Goal: Task Accomplishment & Management: Use online tool/utility

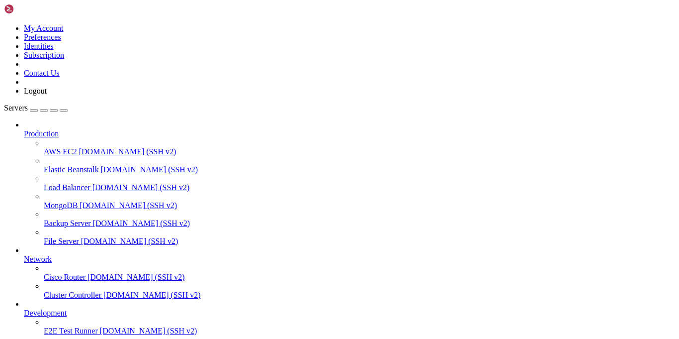
scroll to position [63, 0]
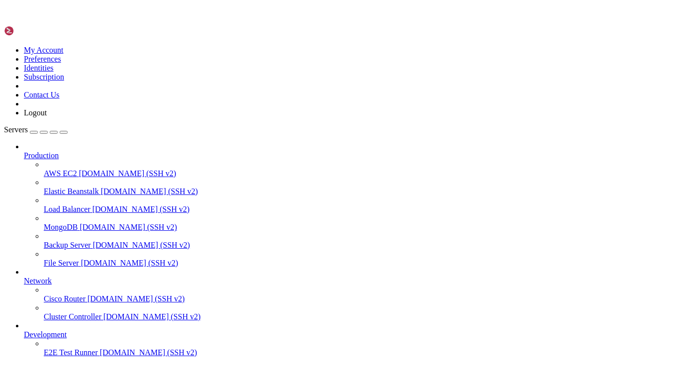
scroll to position [0, 0]
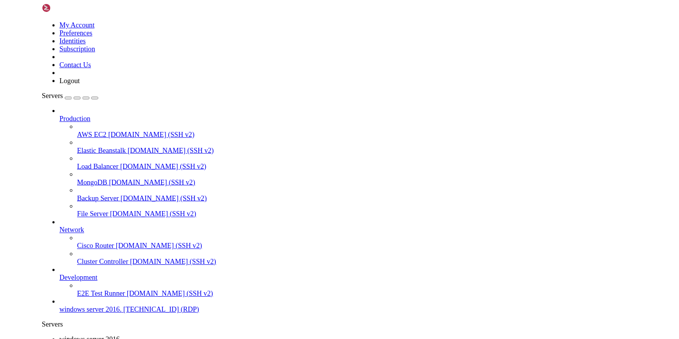
scroll to position [19, 0]
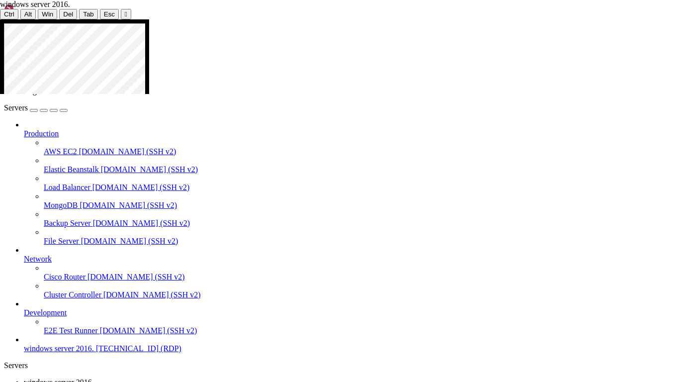
drag, startPoint x: 164, startPoint y: 163, endPoint x: 268, endPoint y: 321, distance: 189.9
click at [679, 19] on div at bounding box center [339, 19] width 679 height 0
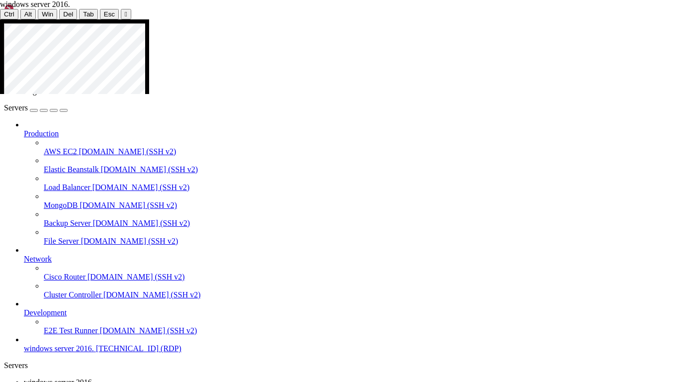
click at [121, 15] on button "" at bounding box center [126, 14] width 10 height 10
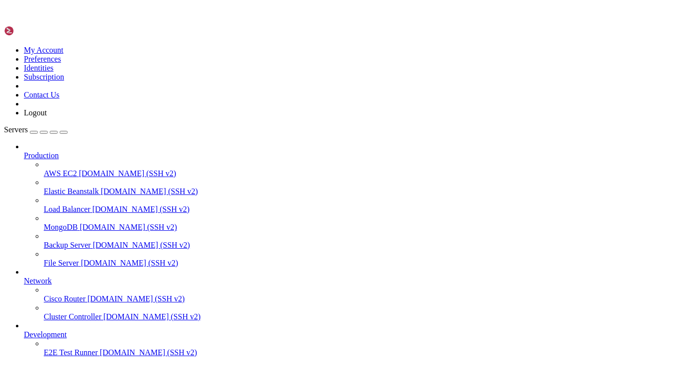
scroll to position [19, 0]
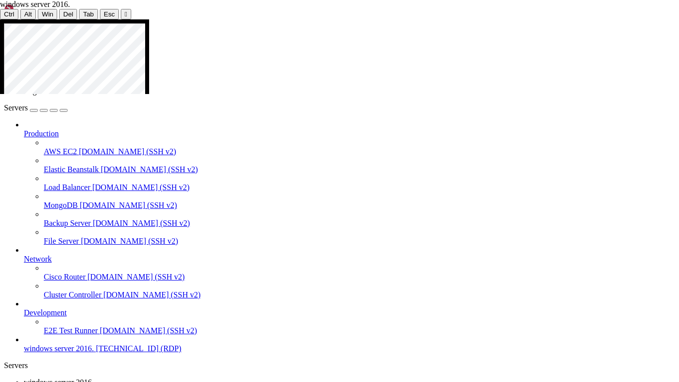
scroll to position [0, 0]
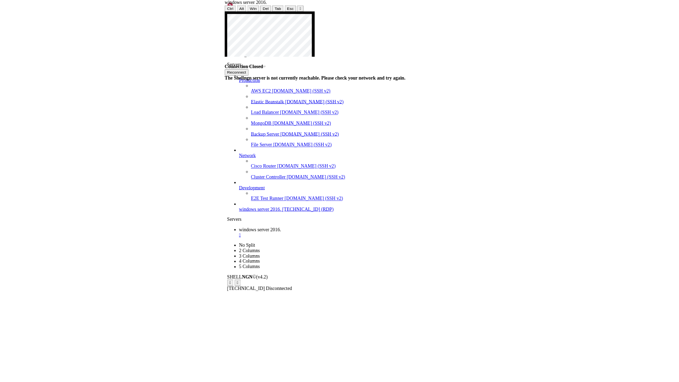
scroll to position [0, 0]
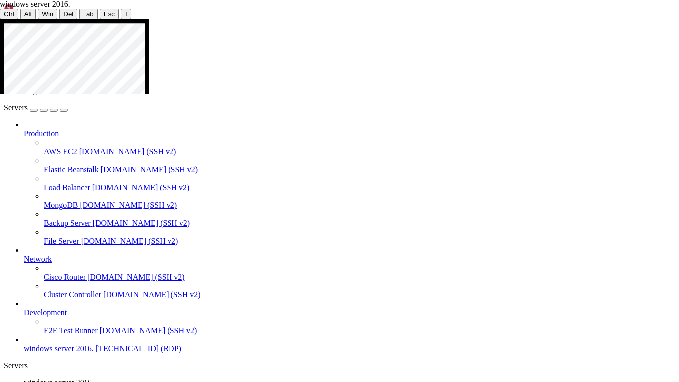
drag, startPoint x: 220, startPoint y: 172, endPoint x: 338, endPoint y: 231, distance: 131.8
click at [0, 19] on icon at bounding box center [0, 19] width 0 height 0
click at [337, 19] on div at bounding box center [339, 19] width 679 height 0
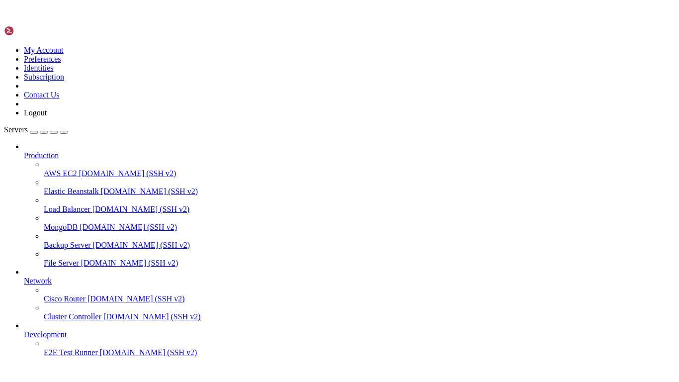
scroll to position [63, 0]
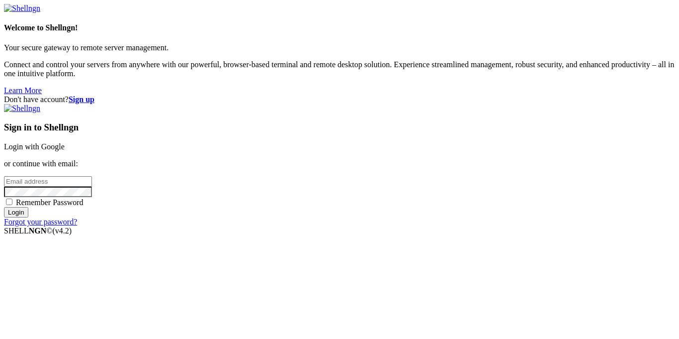
type input "ashlxy"
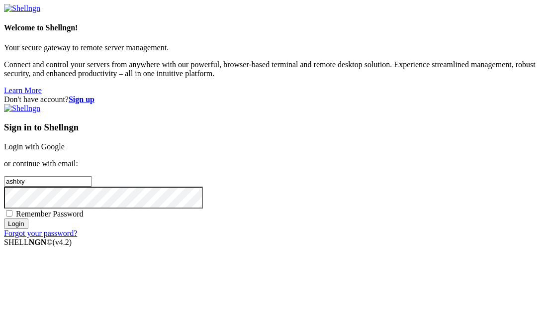
click at [92, 176] on input "ashlxy" at bounding box center [48, 181] width 88 height 10
type input "[EMAIL_ADDRESS][DOMAIN_NAME]"
click at [28, 229] on input "Login" at bounding box center [16, 223] width 24 height 10
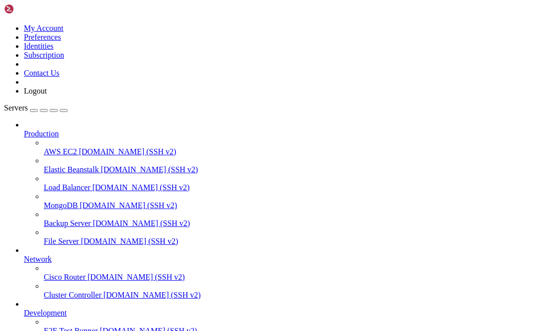
scroll to position [71, 0]
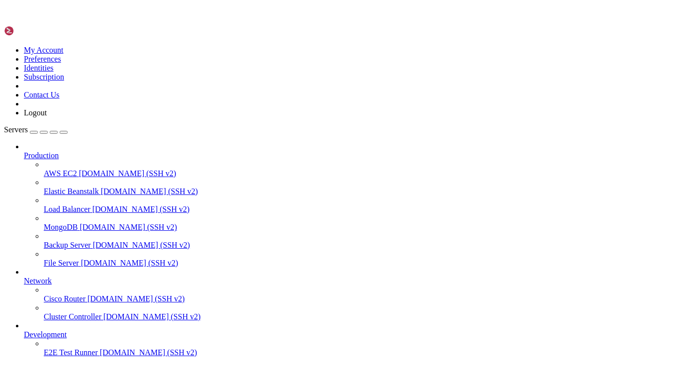
scroll to position [63, 0]
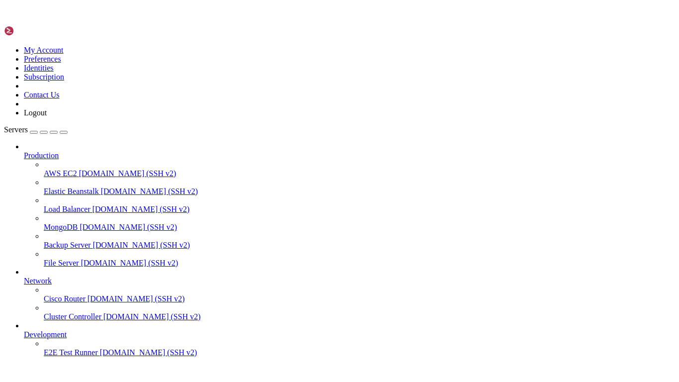
scroll to position [19, 0]
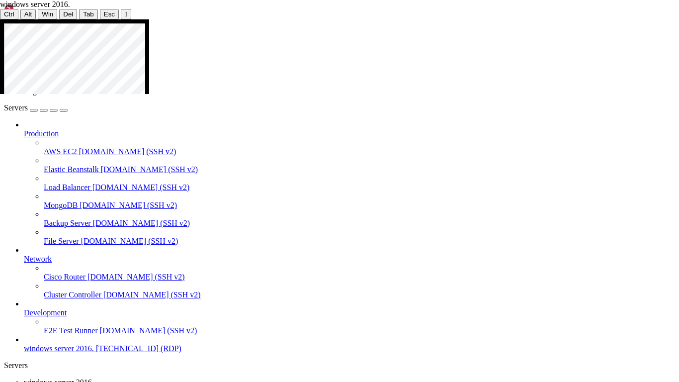
drag, startPoint x: 114, startPoint y: 250, endPoint x: 291, endPoint y: 318, distance: 189.5
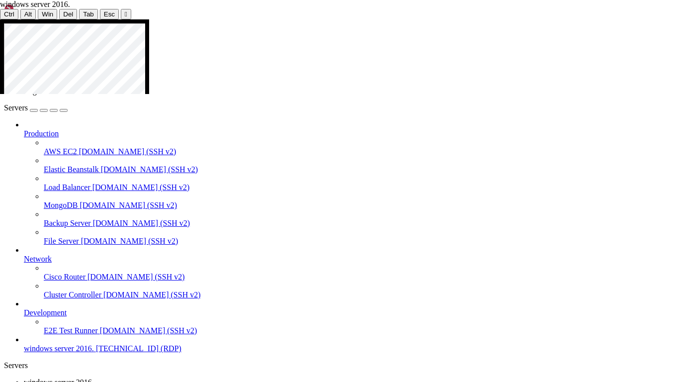
scroll to position [0, 0]
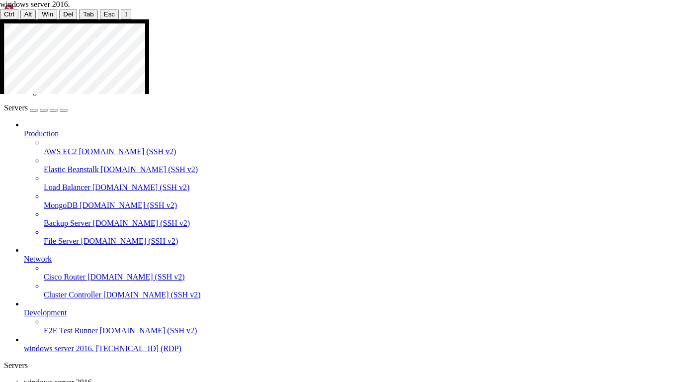
click at [344, 19] on div at bounding box center [339, 19] width 679 height 0
click at [13, 13] on button "Ctrl" at bounding box center [9, 14] width 18 height 10
click at [26, 10] on span "Alt" at bounding box center [28, 13] width 8 height 7
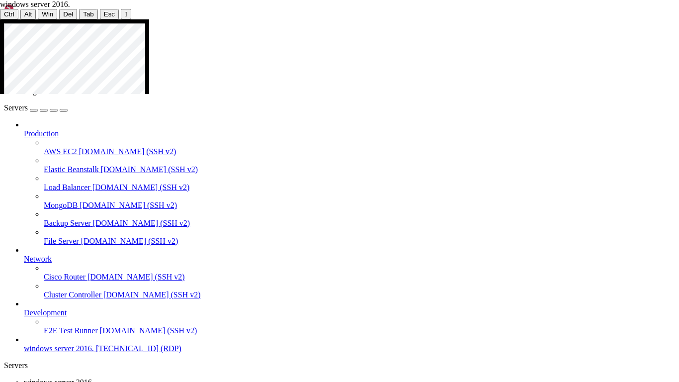
click at [63, 10] on span "Del" at bounding box center [68, 13] width 10 height 7
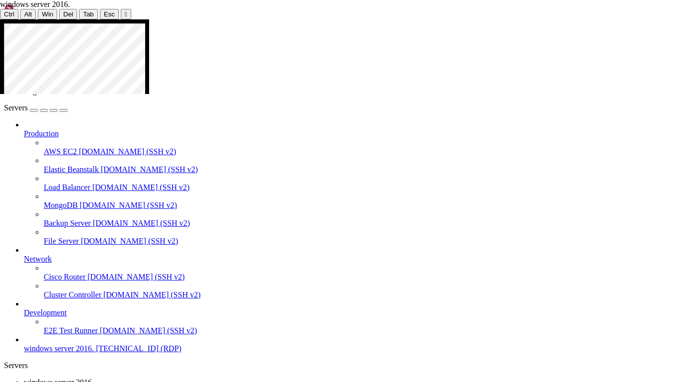
click at [343, 19] on div at bounding box center [339, 19] width 679 height 0
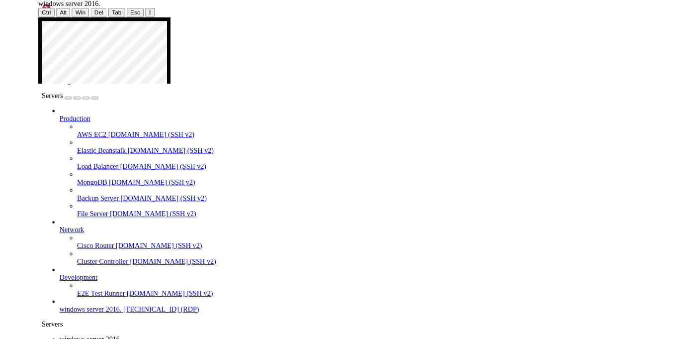
scroll to position [63, 0]
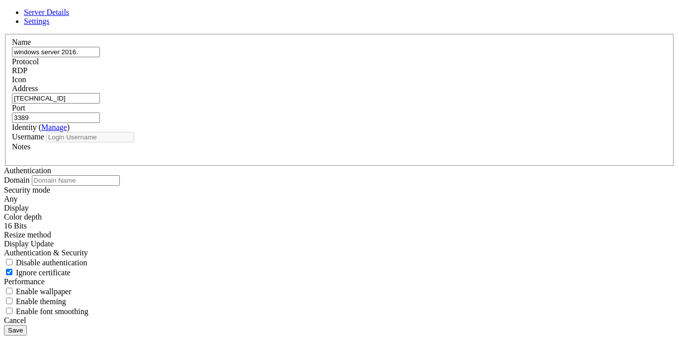
type input "ashlxy"
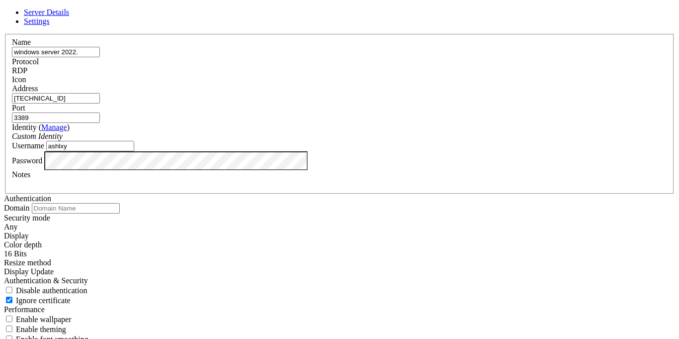
type input "windows server 2022."
click at [134, 151] on input "ashlxy" at bounding box center [90, 146] width 88 height 10
click at [255, 188] on div at bounding box center [339, 183] width 655 height 9
click at [100, 103] on input "[TECHNICAL_ID]" at bounding box center [56, 98] width 88 height 10
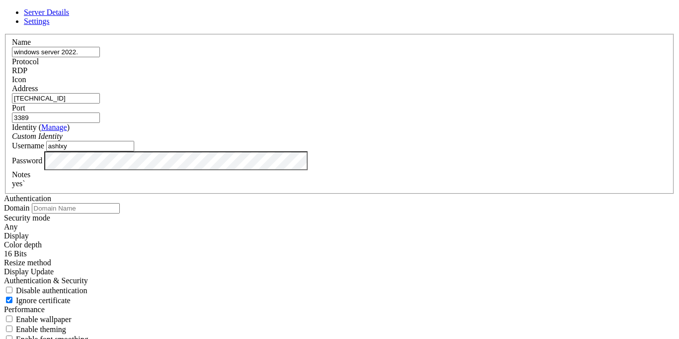
click at [100, 103] on input "[TECHNICAL_ID]" at bounding box center [56, 98] width 88 height 10
type input "74.242.217.217"
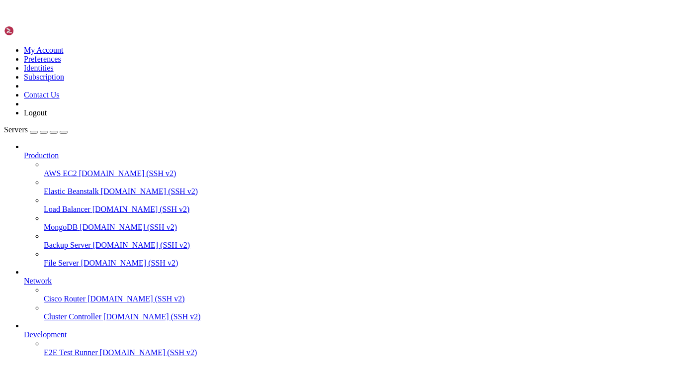
scroll to position [0, 0]
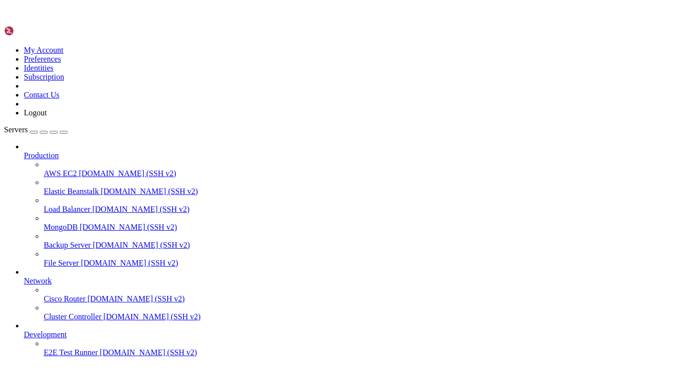
scroll to position [19, 0]
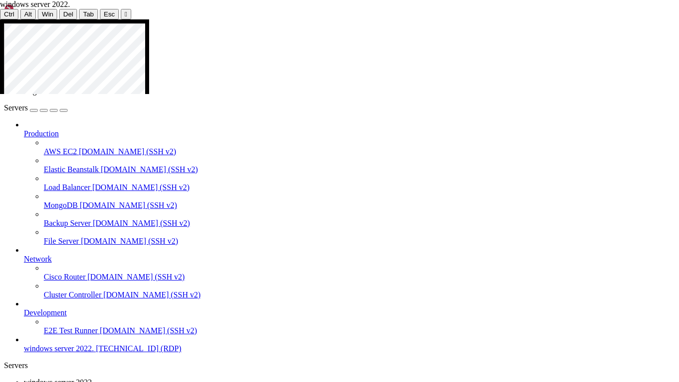
click at [0, 19] on icon at bounding box center [0, 19] width 0 height 0
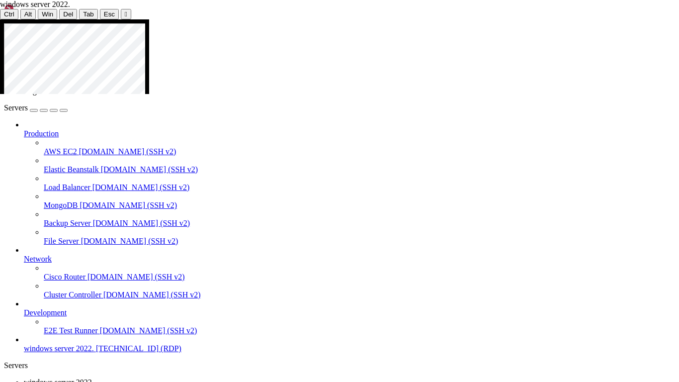
click at [0, 19] on icon at bounding box center [0, 19] width 0 height 0
drag, startPoint x: 83, startPoint y: 46, endPoint x: 423, endPoint y: 159, distance: 358.0
drag, startPoint x: 262, startPoint y: 162, endPoint x: 346, endPoint y: 206, distance: 94.7
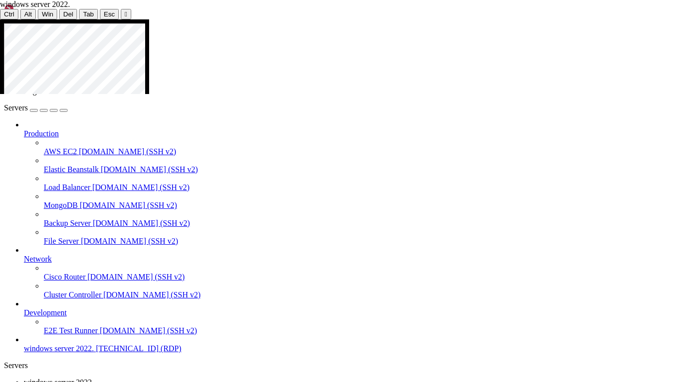
scroll to position [0, 0]
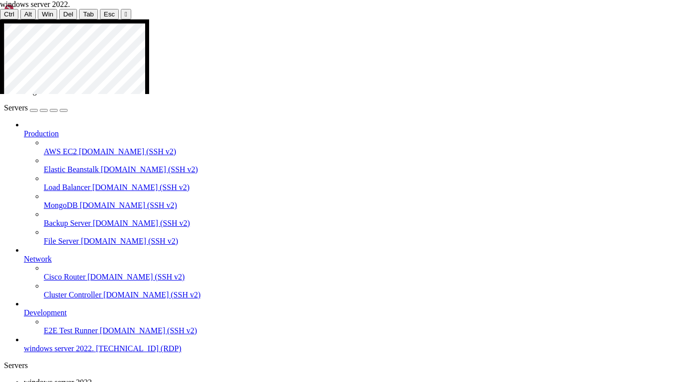
drag, startPoint x: 270, startPoint y: 196, endPoint x: 299, endPoint y: 214, distance: 33.3
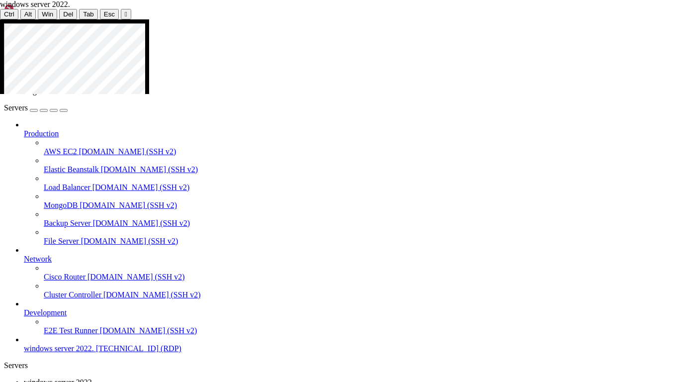
drag, startPoint x: 267, startPoint y: 211, endPoint x: 273, endPoint y: 197, distance: 15.4
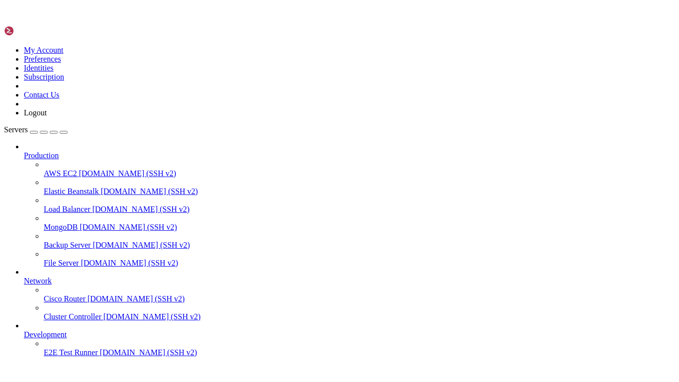
scroll to position [19, 0]
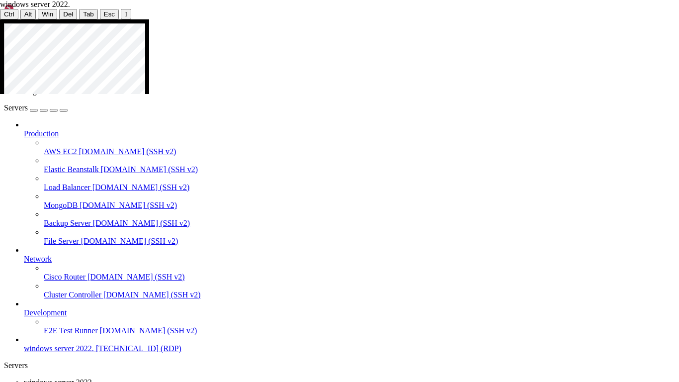
click at [676, 19] on div at bounding box center [339, 19] width 679 height 0
click at [346, 19] on div at bounding box center [339, 19] width 679 height 0
drag, startPoint x: 177, startPoint y: 168, endPoint x: 304, endPoint y: 301, distance: 183.2
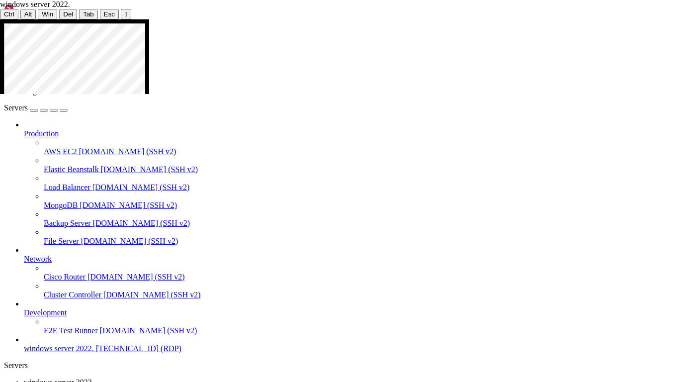
drag, startPoint x: 149, startPoint y: 150, endPoint x: 290, endPoint y: 276, distance: 189.7
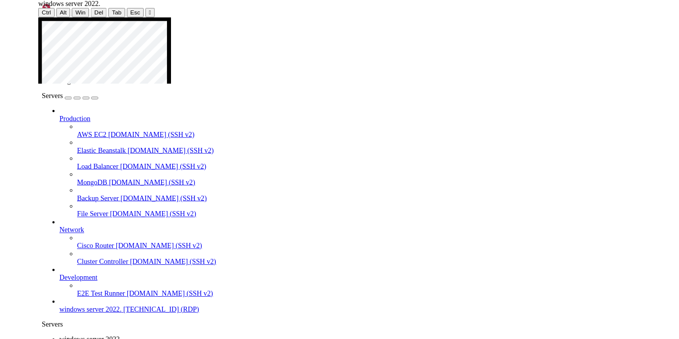
scroll to position [0, 0]
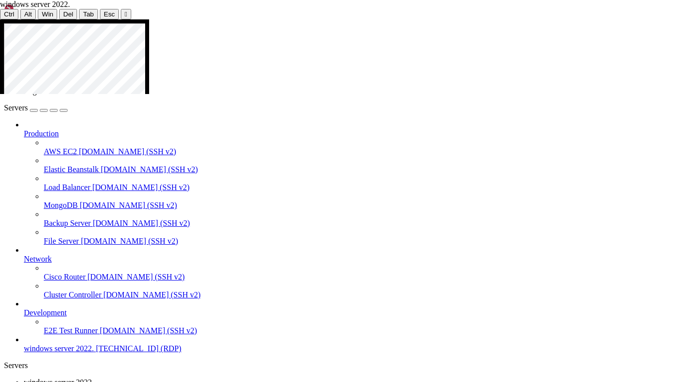
click at [335, 19] on div at bounding box center [339, 19] width 679 height 0
click at [0, 19] on icon at bounding box center [0, 19] width 0 height 0
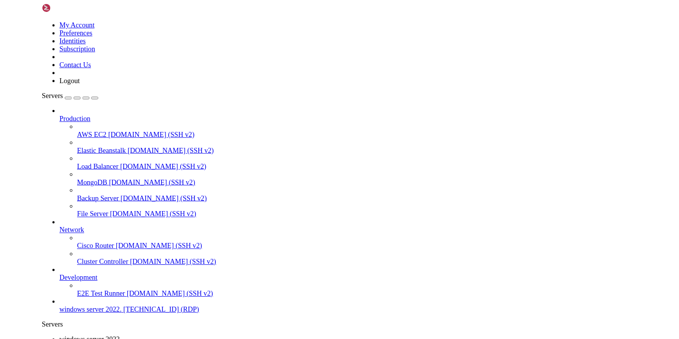
scroll to position [19, 0]
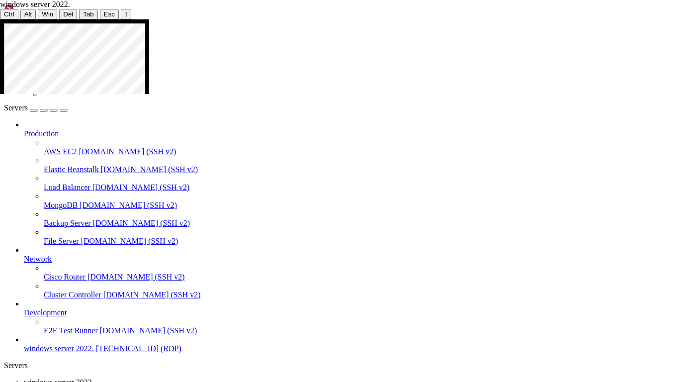
scroll to position [63, 0]
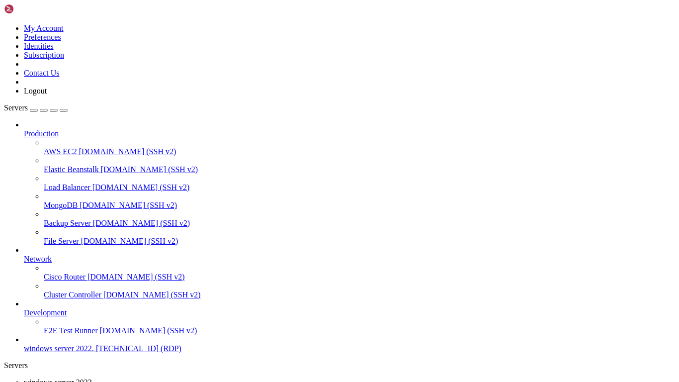
scroll to position [19, 0]
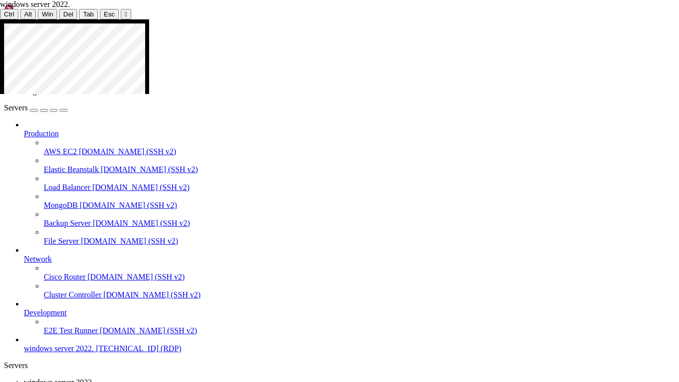
drag, startPoint x: 137, startPoint y: 300, endPoint x: 136, endPoint y: 283, distance: 16.9
drag, startPoint x: 619, startPoint y: 166, endPoint x: 627, endPoint y: 225, distance: 59.6
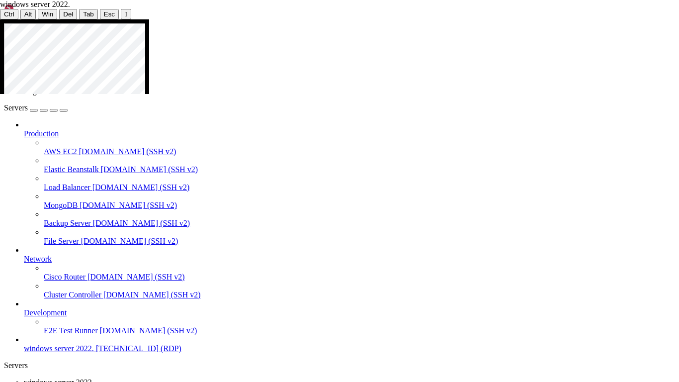
drag, startPoint x: 615, startPoint y: 140, endPoint x: 615, endPoint y: 175, distance: 34.8
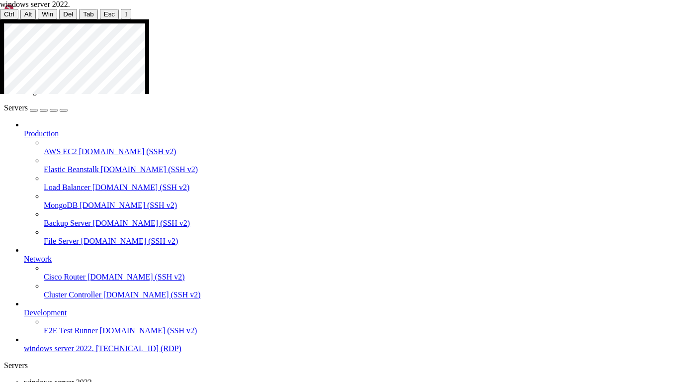
drag, startPoint x: 631, startPoint y: 182, endPoint x: 615, endPoint y: 165, distance: 23.6
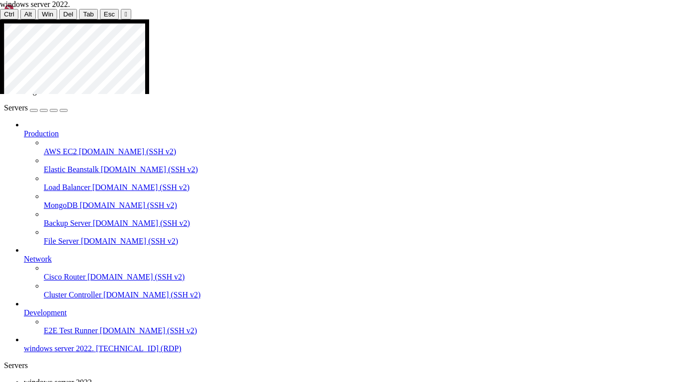
click at [663, 19] on div at bounding box center [339, 19] width 679 height 0
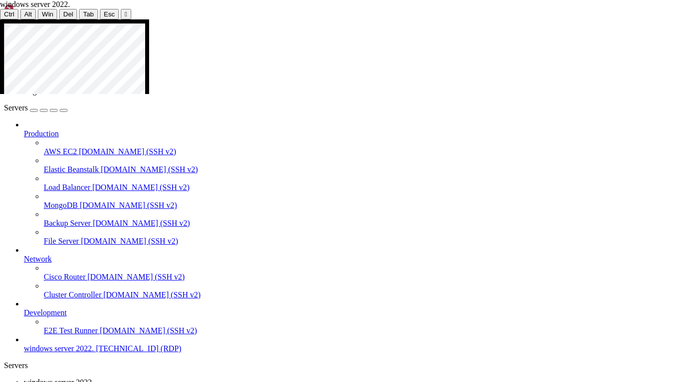
drag, startPoint x: 172, startPoint y: 219, endPoint x: 405, endPoint y: 293, distance: 245.1
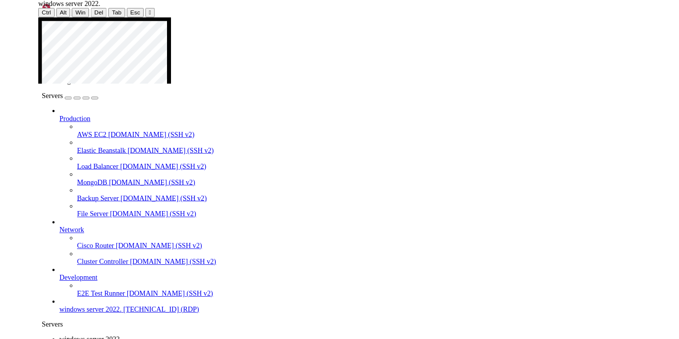
scroll to position [0, 0]
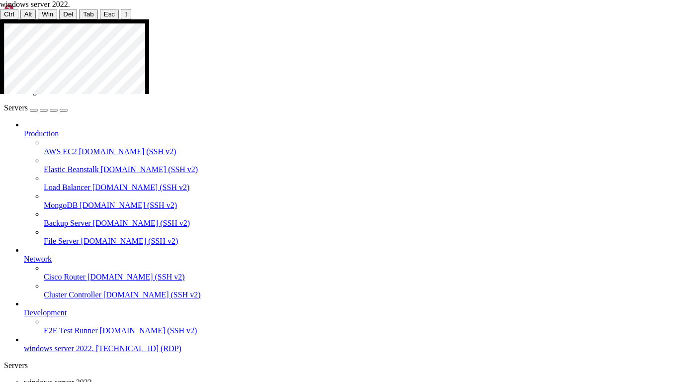
click at [339, 19] on div at bounding box center [339, 19] width 679 height 0
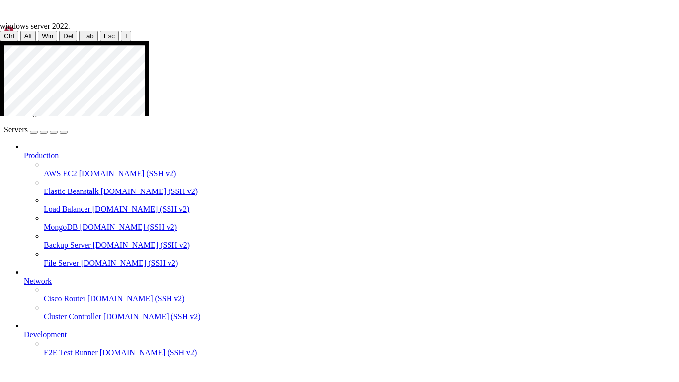
scroll to position [63, 0]
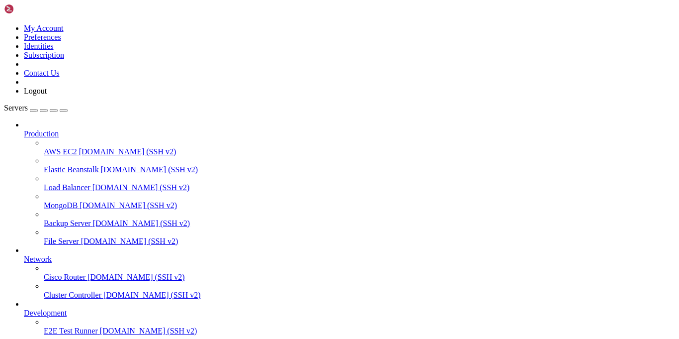
drag, startPoint x: 131, startPoint y: 621, endPoint x: 443, endPoint y: 677, distance: 317.5
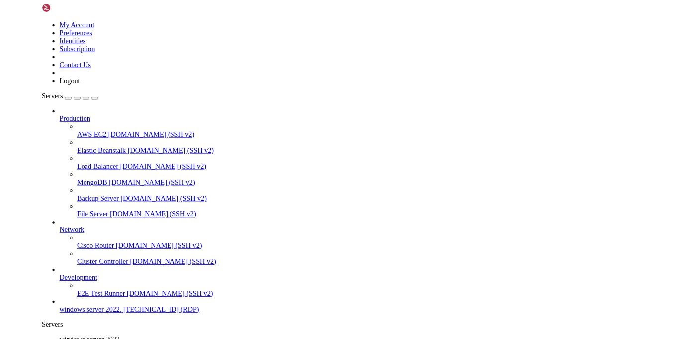
scroll to position [19, 0]
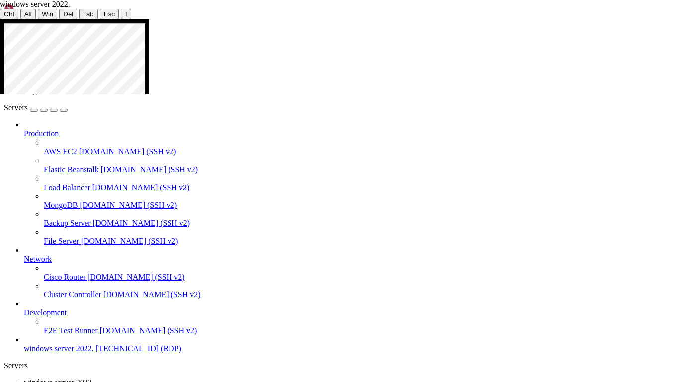
drag, startPoint x: 546, startPoint y: 123, endPoint x: 379, endPoint y: 241, distance: 204.4
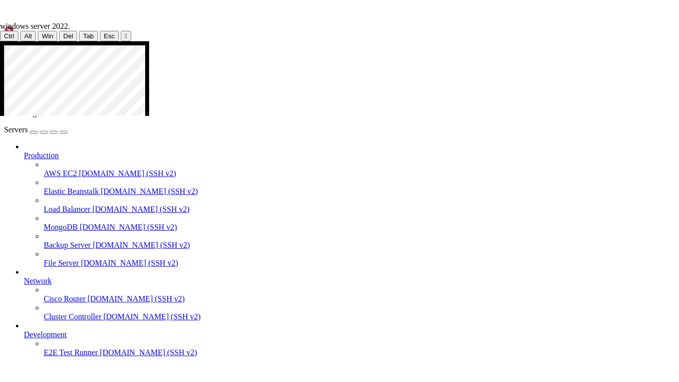
scroll to position [63, 0]
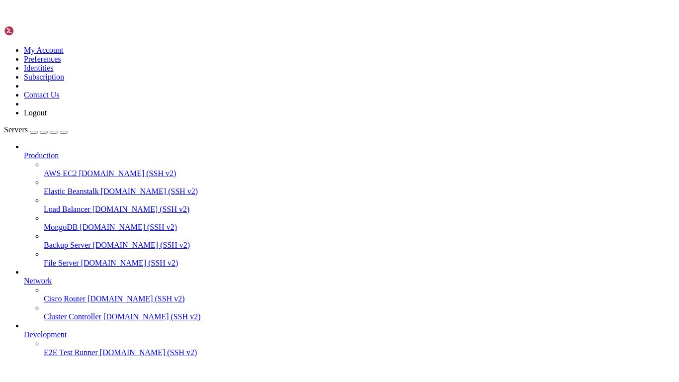
scroll to position [19, 0]
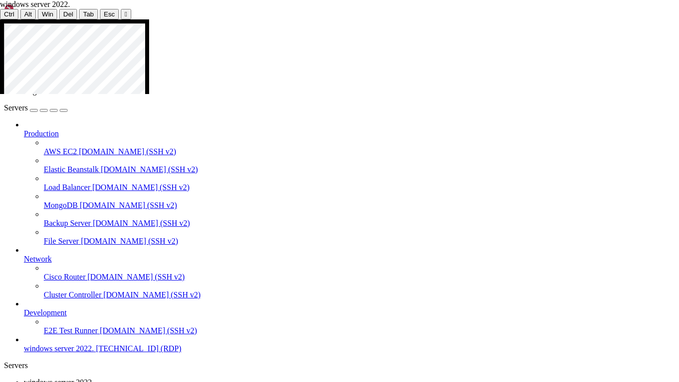
drag, startPoint x: 322, startPoint y: 110, endPoint x: 36, endPoint y: 161, distance: 290.3
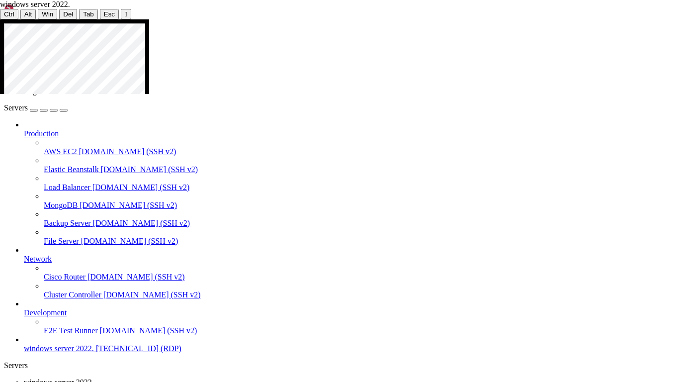
drag, startPoint x: 346, startPoint y: 274, endPoint x: 367, endPoint y: 214, distance: 64.1
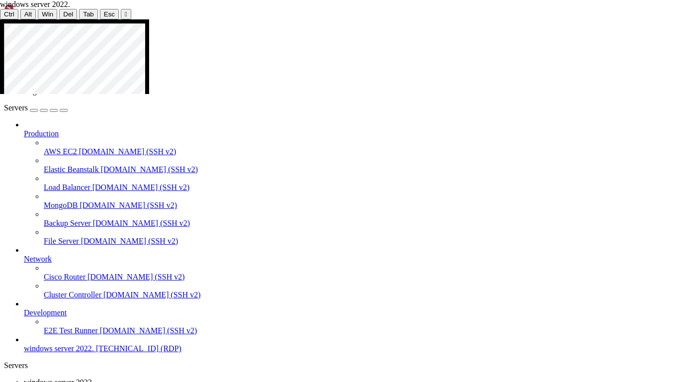
click at [0, 19] on icon at bounding box center [0, 19] width 0 height 0
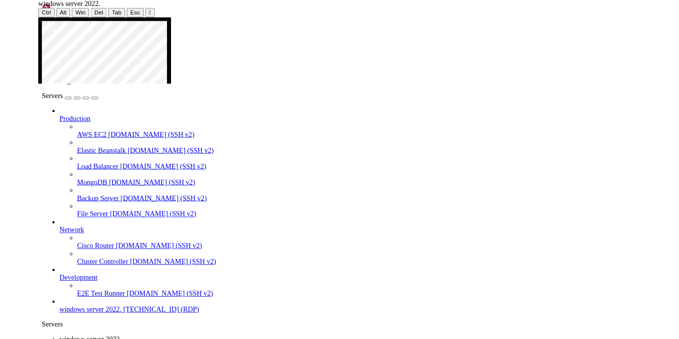
scroll to position [0, 0]
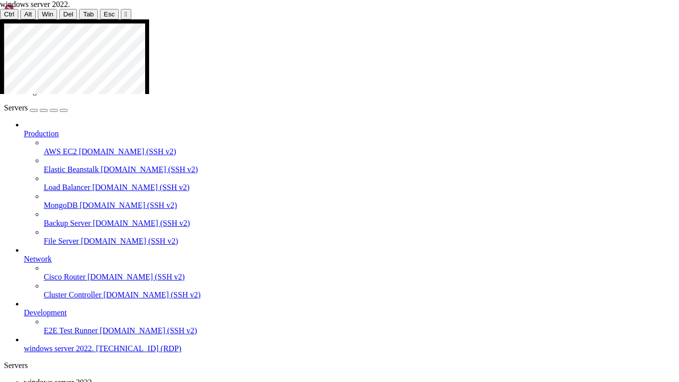
click at [0, 19] on icon at bounding box center [0, 19] width 0 height 0
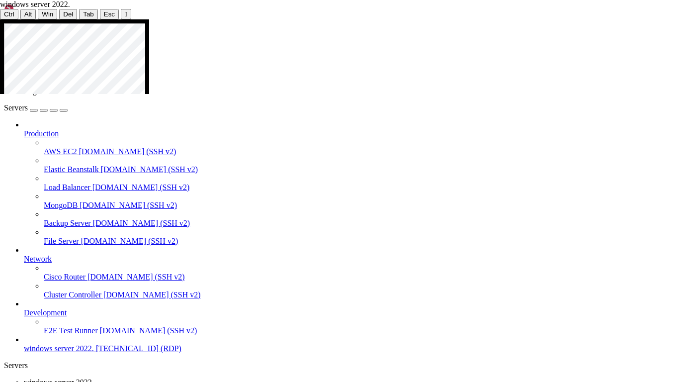
drag, startPoint x: 503, startPoint y: 86, endPoint x: 560, endPoint y: 133, distance: 73.8
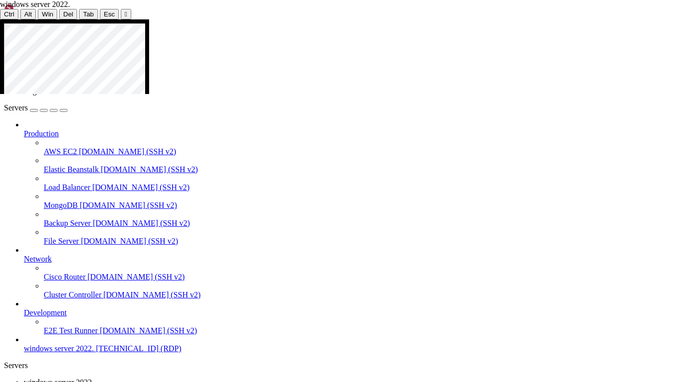
drag, startPoint x: 252, startPoint y: 189, endPoint x: 395, endPoint y: 367, distance: 228.4
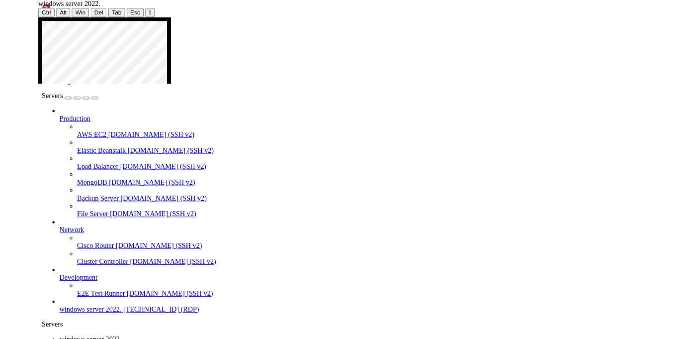
scroll to position [63, 0]
